Goal: Transaction & Acquisition: Purchase product/service

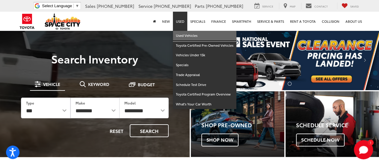
click at [190, 35] on link "Used Vehicles" at bounding box center [204, 36] width 63 height 10
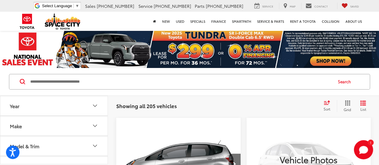
click at [329, 109] on span "Sort" at bounding box center [326, 108] width 7 height 5
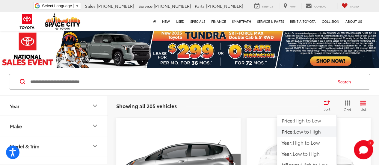
click at [316, 131] on span "Low to High" at bounding box center [307, 131] width 27 height 7
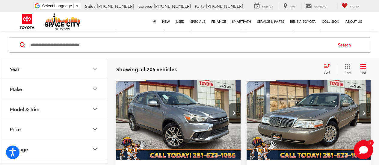
scroll to position [373, 0]
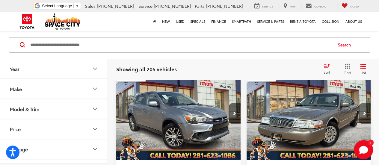
click at [362, 103] on button "Next image" at bounding box center [364, 113] width 12 height 21
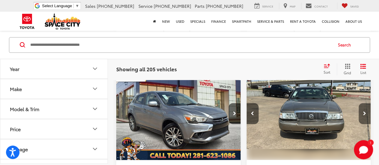
click at [364, 103] on button "Next image" at bounding box center [364, 113] width 12 height 21
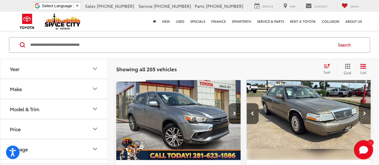
click at [365, 103] on button "Next image" at bounding box center [364, 113] width 12 height 21
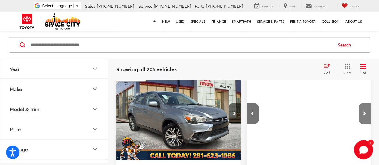
click at [366, 105] on button "Next image" at bounding box center [364, 113] width 12 height 21
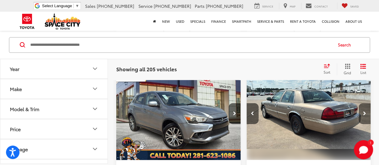
click at [366, 105] on button "Next image" at bounding box center [364, 113] width 12 height 21
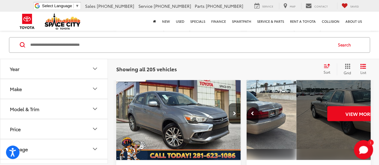
scroll to position [0, 625]
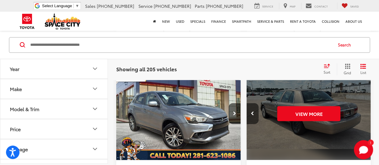
click at [366, 105] on div "View More" at bounding box center [308, 114] width 125 height 94
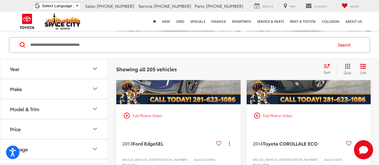
scroll to position [1417, 0]
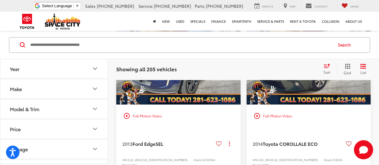
click at [360, 68] on button "Next image" at bounding box center [364, 57] width 12 height 21
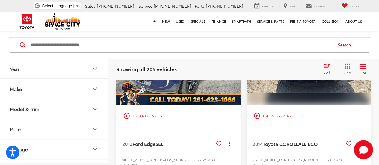
click at [361, 68] on button "Next image" at bounding box center [364, 57] width 12 height 21
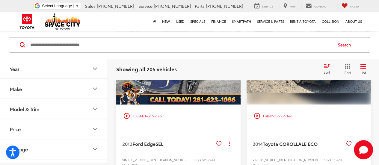
click at [361, 68] on button "Next image" at bounding box center [364, 57] width 12 height 21
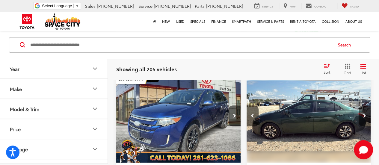
scroll to position [1387, 0]
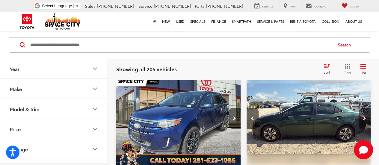
click at [368, 129] on button "Next image" at bounding box center [364, 118] width 12 height 21
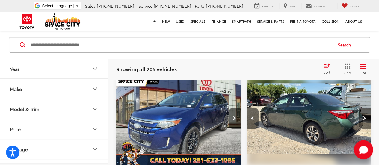
click at [368, 129] on button "Next image" at bounding box center [364, 118] width 12 height 21
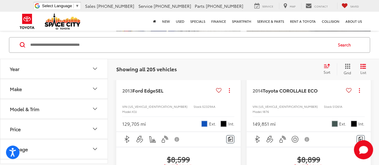
scroll to position [1501, 0]
click at [318, 91] on div "2014 Toyota COROLLA LE ECO Copy Link Share Print View Details VIN: 5YFBPRHE9EP0…" at bounding box center [308, 102] width 124 height 57
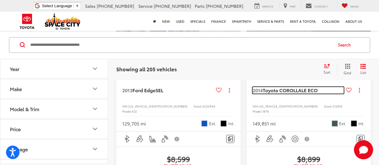
click at [308, 93] on span "LE ECO" at bounding box center [309, 90] width 16 height 7
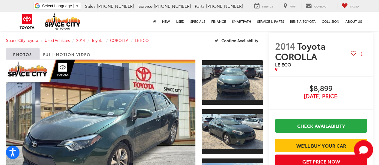
scroll to position [3, 0]
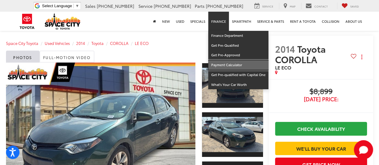
click at [221, 66] on link "Payment Calculator" at bounding box center [238, 65] width 60 height 10
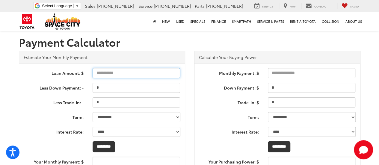
click at [160, 72] on input "Loan Amount: $" at bounding box center [137, 73] width 88 height 10
type input "****"
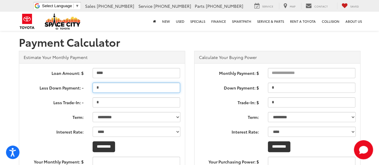
type input "***"
click at [157, 92] on input "*" at bounding box center [137, 88] width 88 height 10
type input "****"
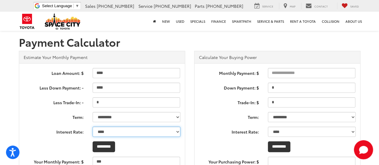
type input "***"
click at [152, 132] on select "** **** **** **** **** **** **** **** **** **** **** ***** ***** ***** ***** **…" at bounding box center [137, 132] width 88 height 10
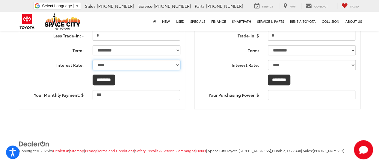
scroll to position [72, 0]
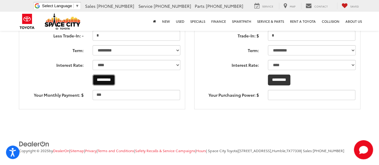
click at [107, 75] on input "*********" at bounding box center [104, 80] width 22 height 11
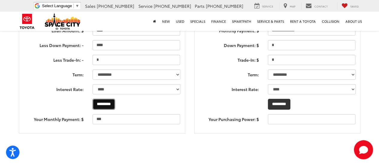
scroll to position [42, 0]
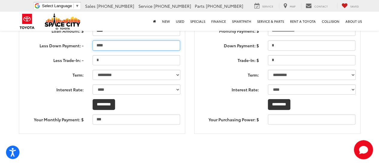
click at [120, 50] on input "****" at bounding box center [137, 45] width 88 height 10
type input "*"
type input "****"
type input "***"
click at [115, 104] on input "*********" at bounding box center [104, 104] width 22 height 11
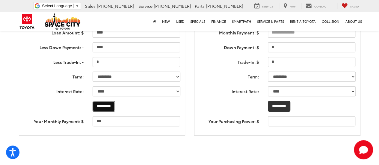
scroll to position [41, 0]
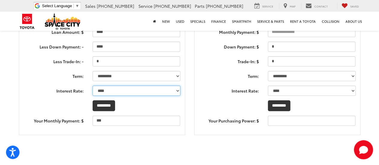
click at [147, 92] on select "** **** **** **** **** **** **** **** **** **** **** ***** ***** ***** ***** **…" at bounding box center [137, 91] width 88 height 10
select select "***"
click at [93, 86] on select "** **** **** **** **** **** **** **** **** **** **** ***** ***** ***** ***** **…" at bounding box center [137, 91] width 88 height 10
type input "***"
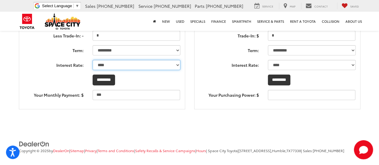
scroll to position [0, 0]
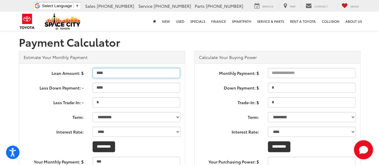
click at [137, 70] on input "****" at bounding box center [137, 73] width 88 height 10
type input "*"
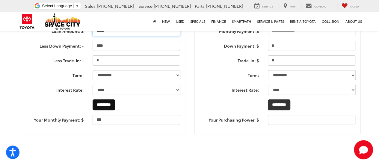
type input "*****"
type input "***"
click at [115, 108] on input "*********" at bounding box center [104, 104] width 22 height 11
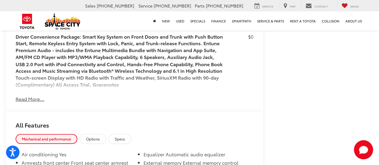
scroll to position [502, 0]
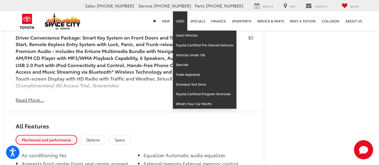
click at [183, 17] on link "Used" at bounding box center [180, 20] width 14 height 19
click at [190, 43] on link "Toyota Certified Pre-Owned Vehicles" at bounding box center [204, 45] width 63 height 10
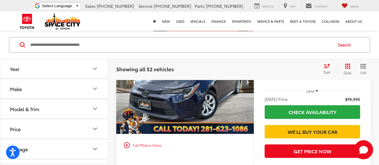
scroll to position [86, 0]
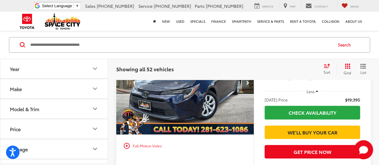
click at [327, 70] on span "Sort" at bounding box center [326, 71] width 7 height 5
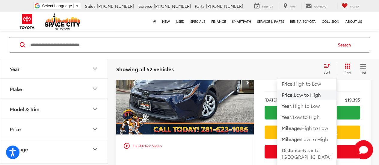
click at [313, 96] on span "Low to High" at bounding box center [307, 94] width 27 height 7
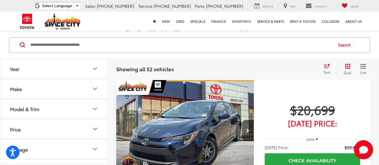
scroll to position [1593, 0]
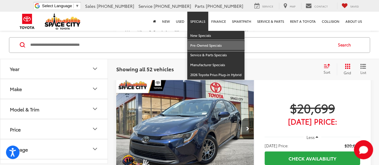
click at [210, 46] on link "Pre-Owned Specials" at bounding box center [215, 46] width 57 height 10
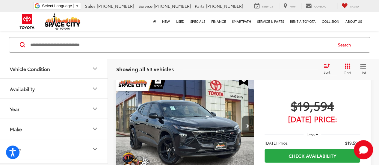
scroll to position [42, 0]
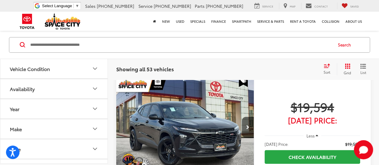
click at [324, 65] on icon "Select sort value" at bounding box center [326, 65] width 7 height 4
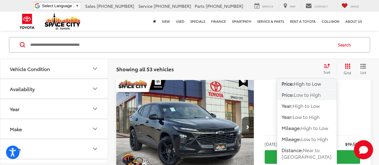
click at [306, 97] on span "Low to High" at bounding box center [307, 94] width 27 height 7
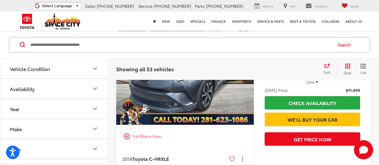
scroll to position [747, 0]
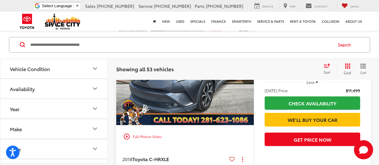
click at [199, 106] on img "2018 Toyota C-HR XLE 0" at bounding box center [185, 74] width 138 height 104
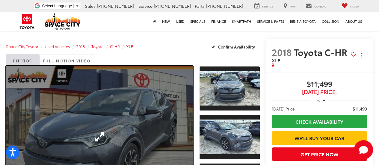
click at [165, 111] on link "Expand Photo 0" at bounding box center [99, 137] width 187 height 142
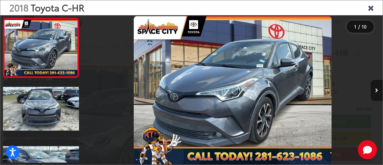
click at [375, 83] on button "Next image" at bounding box center [377, 90] width 12 height 21
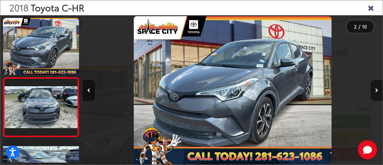
scroll to position [34, 0]
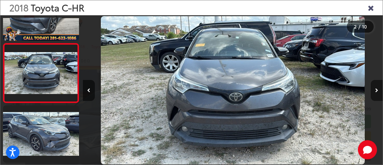
click at [375, 83] on button "Next image" at bounding box center [377, 90] width 12 height 21
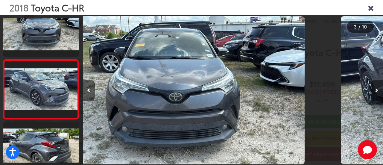
scroll to position [94, 0]
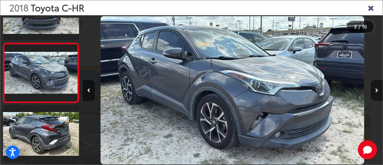
click at [375, 83] on button "Next image" at bounding box center [377, 90] width 12 height 21
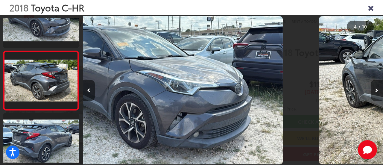
scroll to position [153, 0]
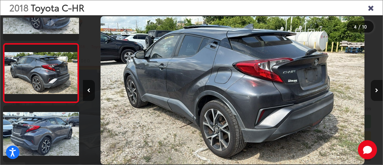
click at [375, 83] on button "Next image" at bounding box center [377, 90] width 12 height 21
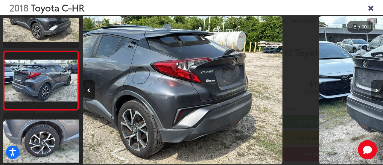
scroll to position [212, 0]
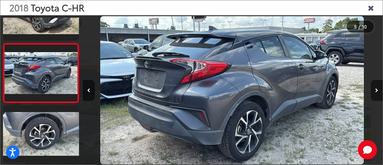
click at [375, 83] on button "Next image" at bounding box center [377, 90] width 12 height 21
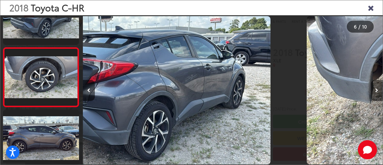
scroll to position [272, 0]
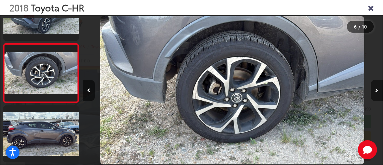
click at [375, 83] on button "Next image" at bounding box center [377, 90] width 12 height 21
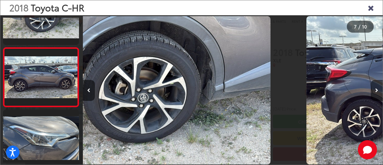
scroll to position [331, 0]
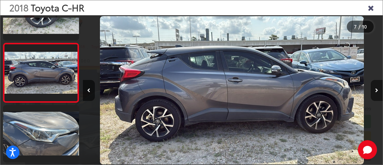
click at [375, 83] on button "Next image" at bounding box center [377, 90] width 12 height 21
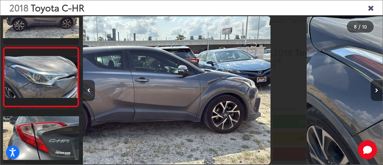
scroll to position [390, 0]
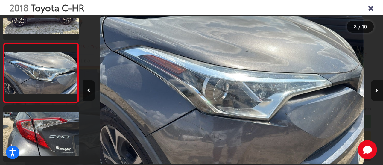
click at [375, 83] on button "Next image" at bounding box center [377, 90] width 12 height 21
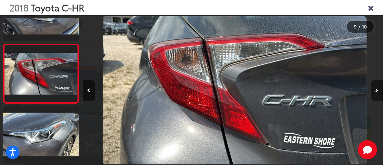
scroll to position [0, 2403]
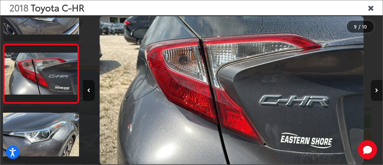
click at [375, 83] on button "Next image" at bounding box center [377, 90] width 12 height 21
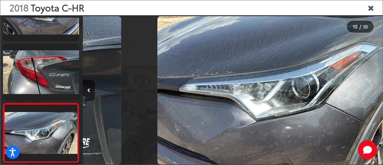
scroll to position [0, 2703]
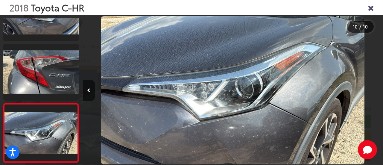
click at [375, 83] on div at bounding box center [345, 90] width 75 height 150
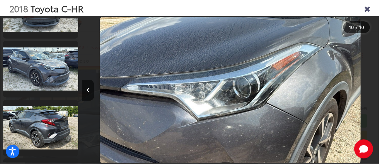
scroll to position [0, 0]
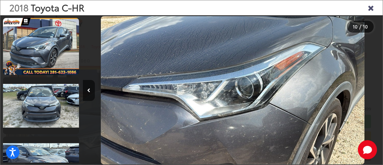
click at [375, 6] on div "2018 Toyota C-HR" at bounding box center [191, 7] width 383 height 15
click at [371, 8] on icon "Close gallery" at bounding box center [371, 8] width 6 height 8
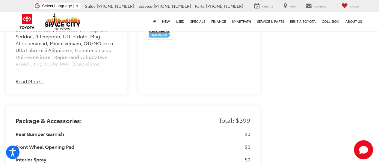
click at [34, 85] on button "Read More..." at bounding box center [30, 81] width 29 height 7
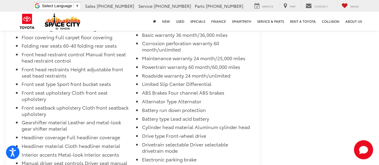
scroll to position [1310, 0]
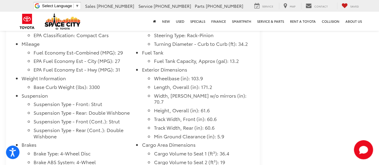
scroll to position [1258, 0]
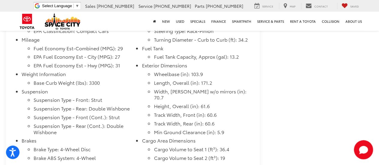
click at [55, 10] on span "Mechanical and performance" at bounding box center [46, 6] width 49 height 5
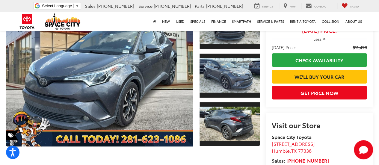
scroll to position [0, 0]
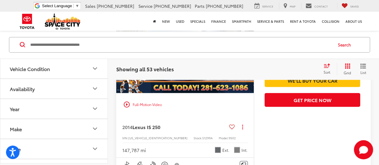
scroll to position [1847, 0]
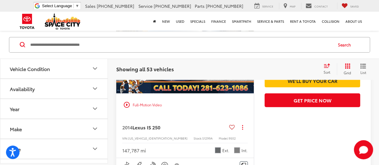
click at [214, 94] on img "2014 Lexus IS 250 250 0" at bounding box center [185, 42] width 138 height 104
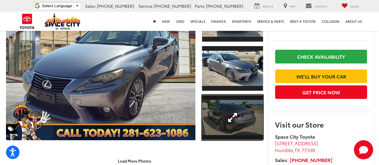
click at [216, 111] on link "Expand Photo 3" at bounding box center [232, 118] width 61 height 46
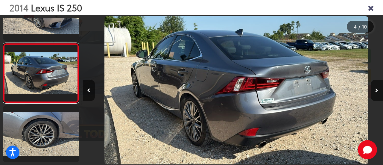
scroll to position [0, 901]
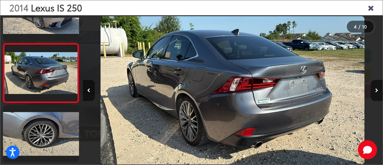
click at [379, 96] on div "2014 Lexus IS 250 4 / 10" at bounding box center [191, 82] width 383 height 165
click at [377, 93] on button "Next image" at bounding box center [377, 90] width 12 height 21
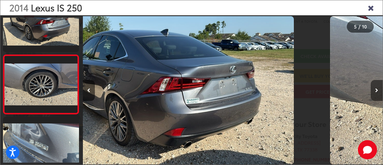
scroll to position [212, 0]
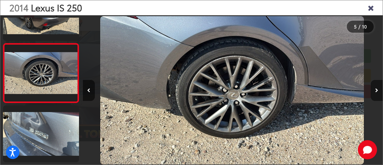
click at [377, 93] on button "Next image" at bounding box center [377, 90] width 12 height 21
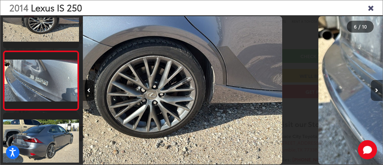
scroll to position [272, 0]
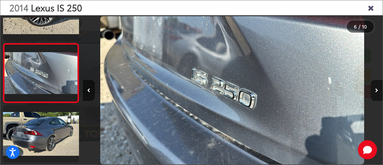
click at [377, 93] on button "Next image" at bounding box center [377, 90] width 12 height 21
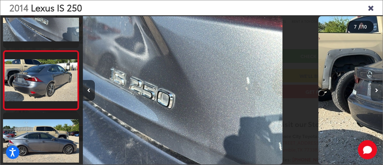
scroll to position [331, 0]
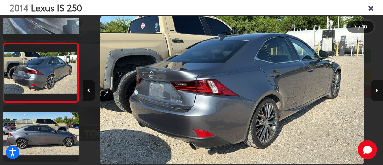
click at [377, 93] on button "Next image" at bounding box center [377, 90] width 12 height 21
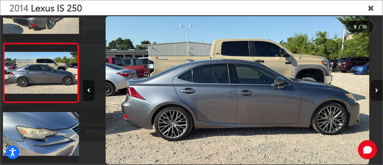
scroll to position [0, 2102]
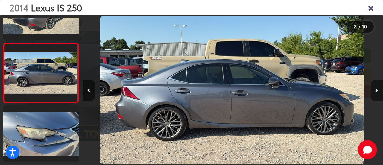
click at [377, 93] on button "Next image" at bounding box center [377, 90] width 12 height 21
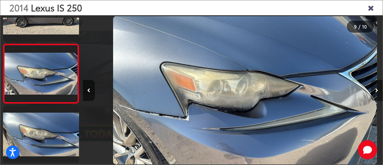
scroll to position [0, 2403]
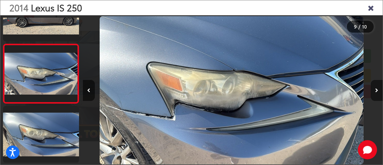
click at [377, 93] on button "Next image" at bounding box center [377, 90] width 12 height 21
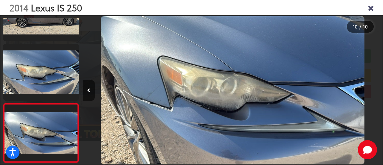
scroll to position [0, 2703]
click at [377, 93] on div at bounding box center [345, 90] width 75 height 150
click at [370, 7] on icon "Close gallery" at bounding box center [371, 8] width 6 height 8
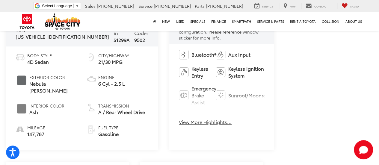
scroll to position [0, 0]
